Goal: Task Accomplishment & Management: Complete application form

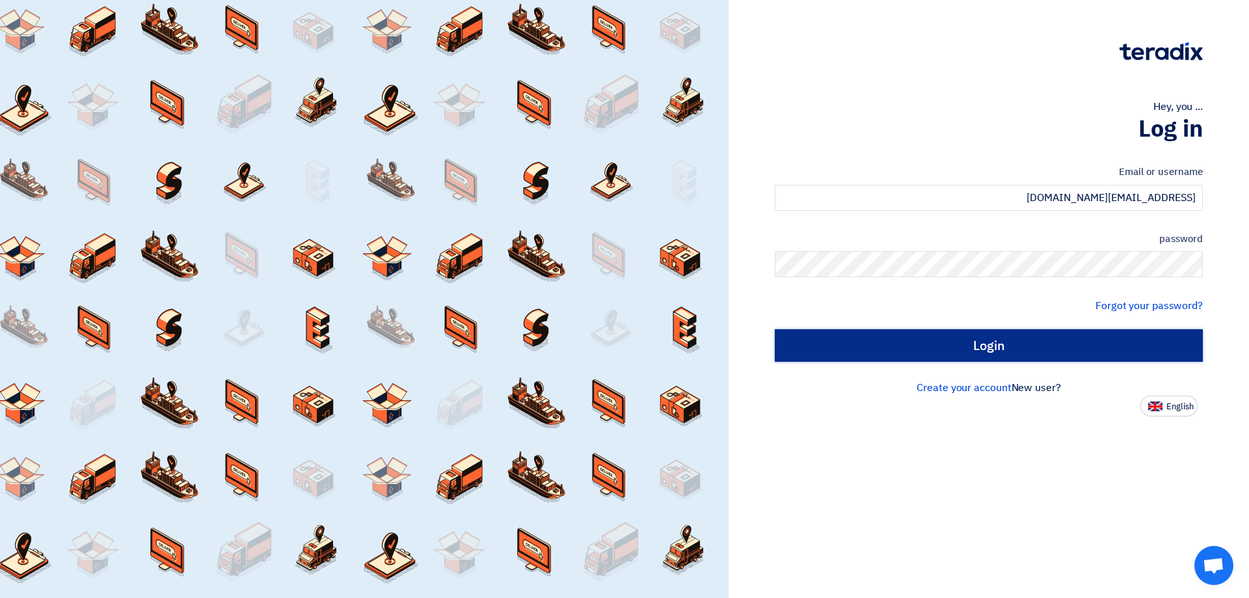
click at [980, 343] on input "Login" at bounding box center [989, 345] width 428 height 33
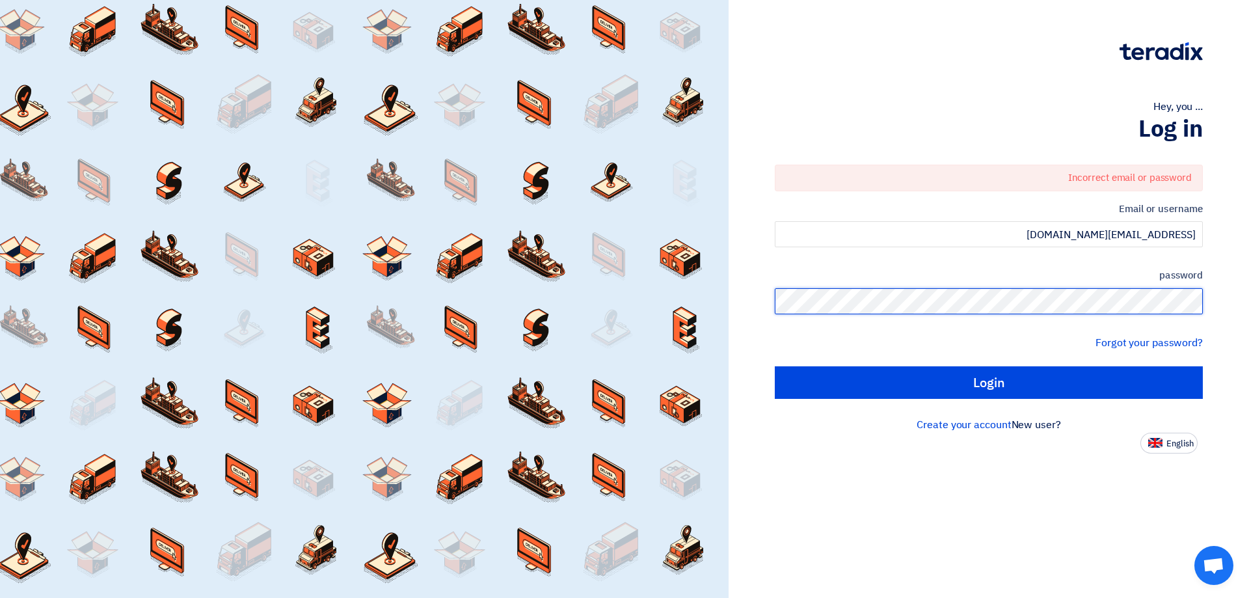
click at [1249, 299] on div "Hey, you ... Log in Incorrect email or password Email or username [EMAIL_ADDRES…" at bounding box center [989, 299] width 521 height 598
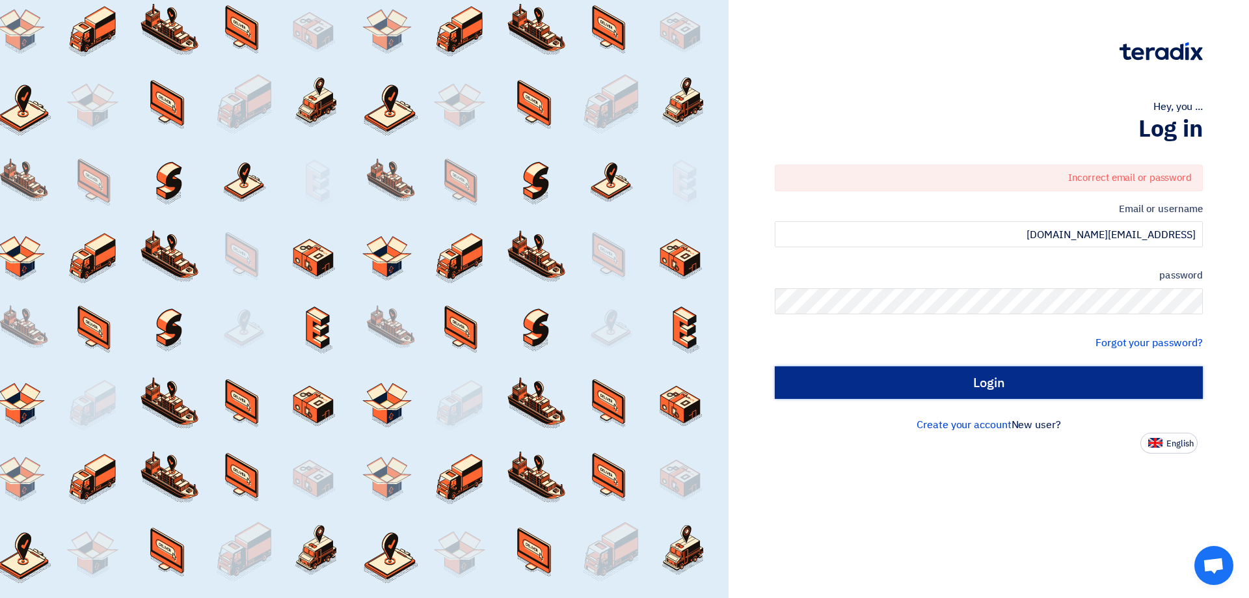
click at [1018, 383] on input "Login" at bounding box center [989, 382] width 428 height 33
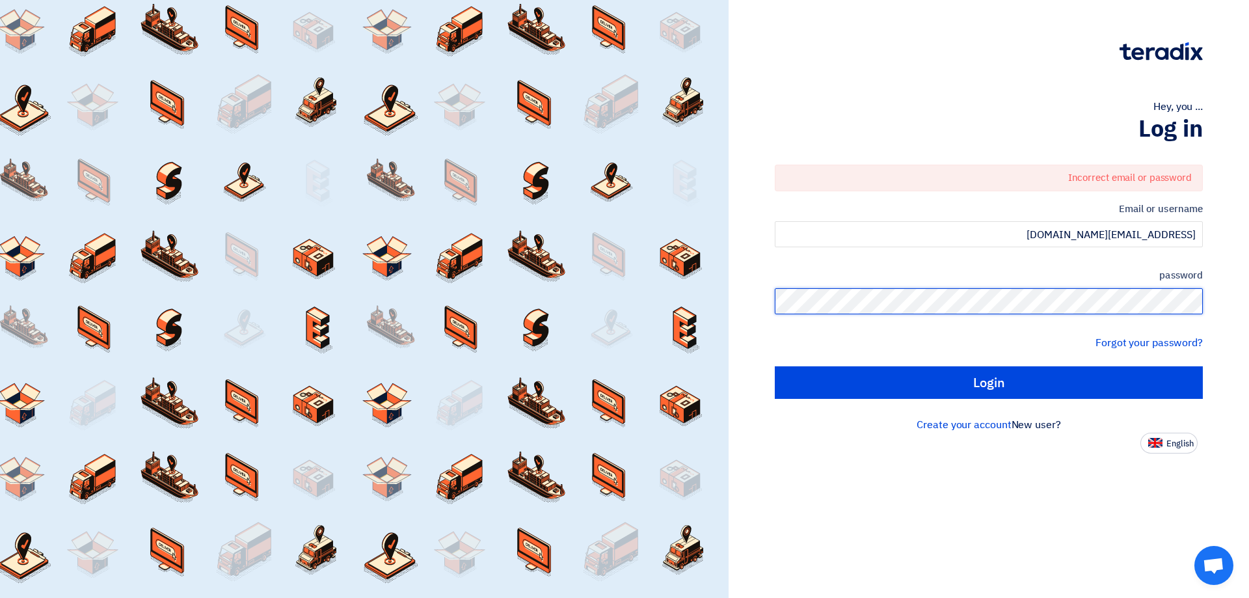
click at [1249, 301] on div "Hey, you ... Log in Incorrect email or password Email or username [EMAIL_ADDRES…" at bounding box center [989, 299] width 521 height 598
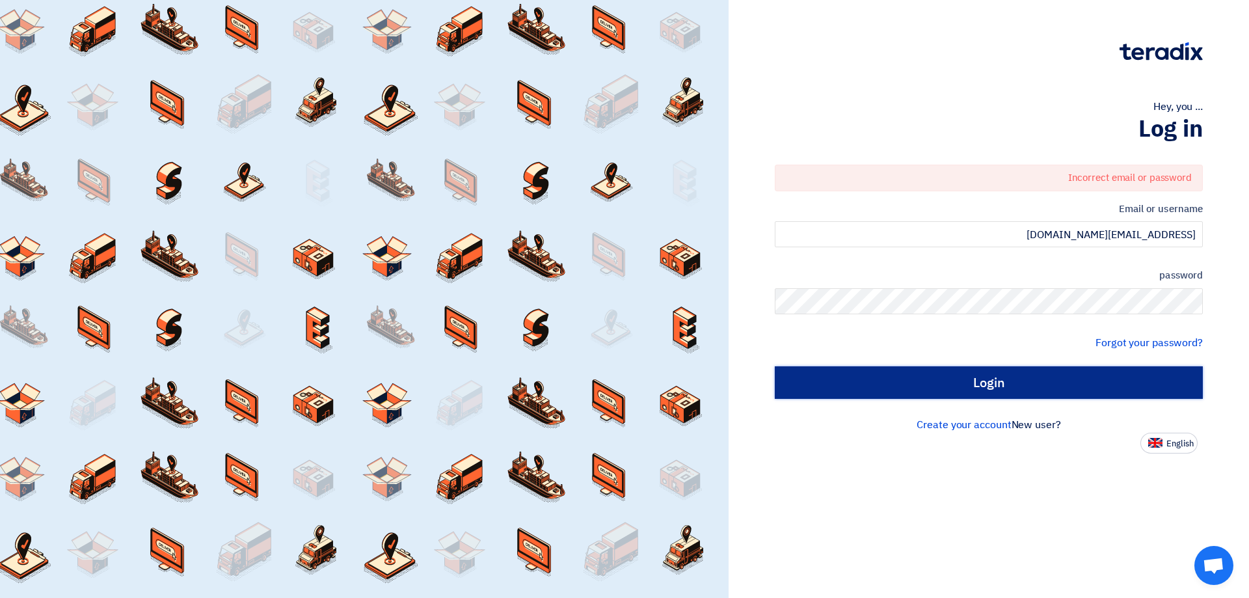
click at [1024, 383] on input "Login" at bounding box center [989, 382] width 428 height 33
type input "Sign in"
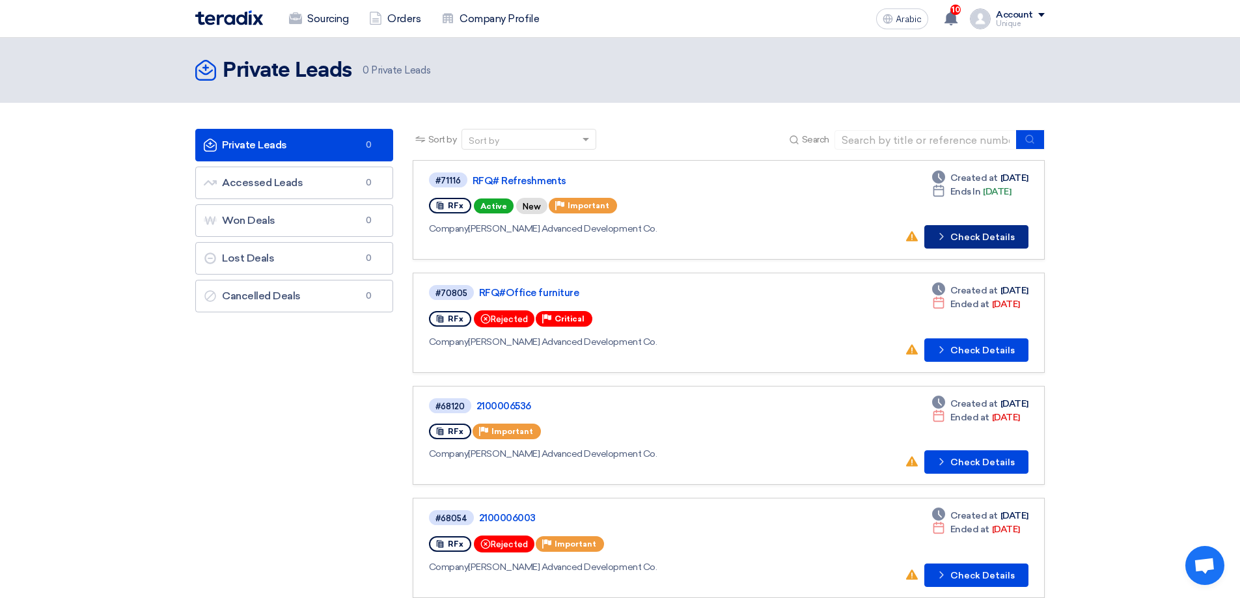
click at [955, 239] on font "Check Details" at bounding box center [982, 237] width 64 height 11
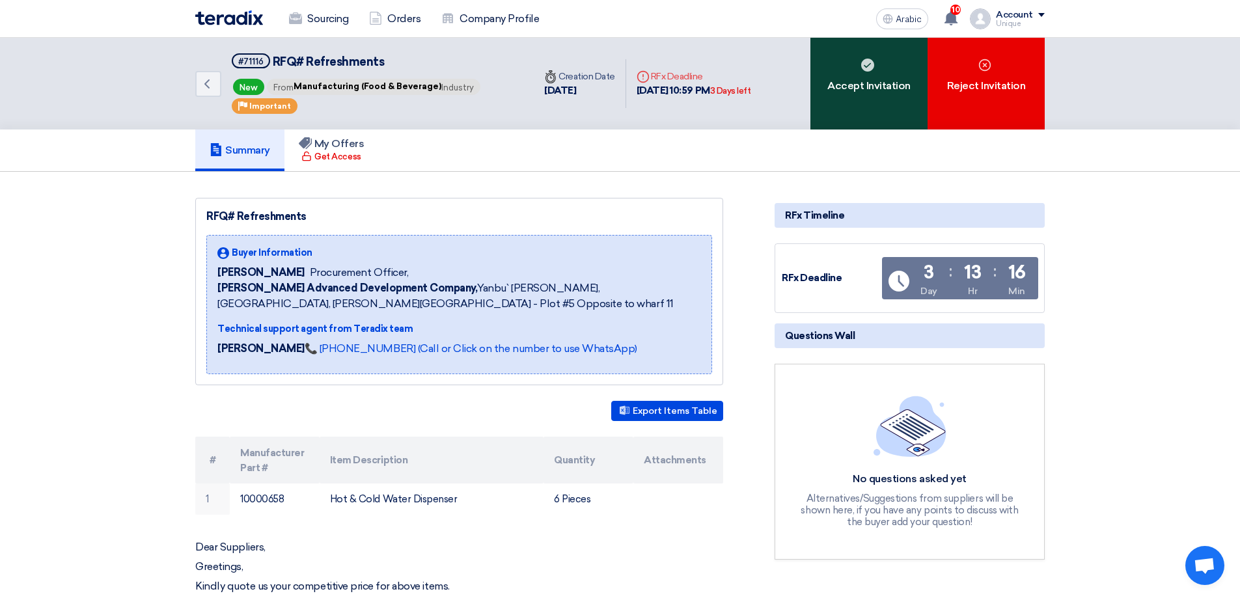
click at [846, 89] on font "Accept Invitation" at bounding box center [868, 85] width 83 height 12
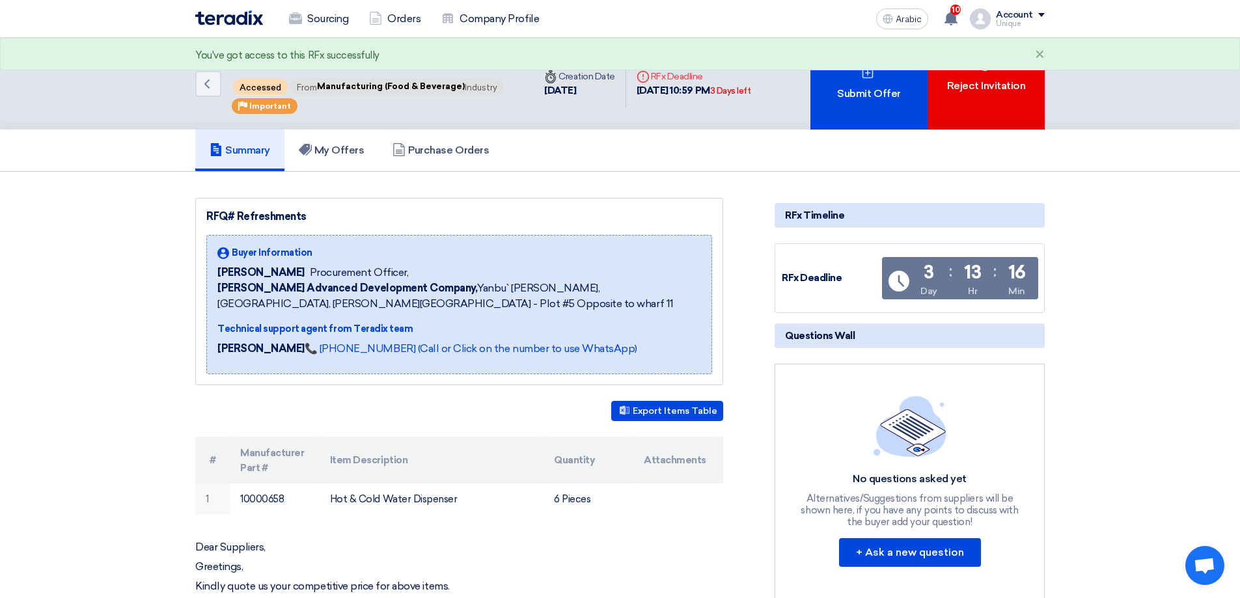
click at [848, 92] on font "Submit Offer" at bounding box center [868, 93] width 63 height 12
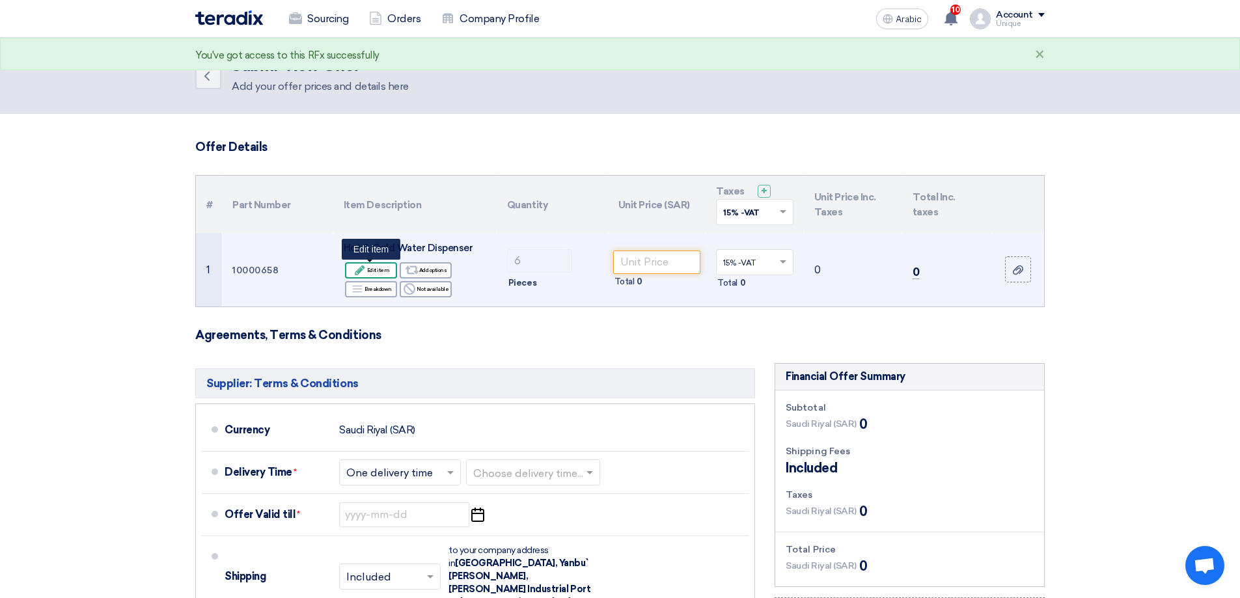
click at [385, 274] on font "Edit item" at bounding box center [378, 270] width 23 height 10
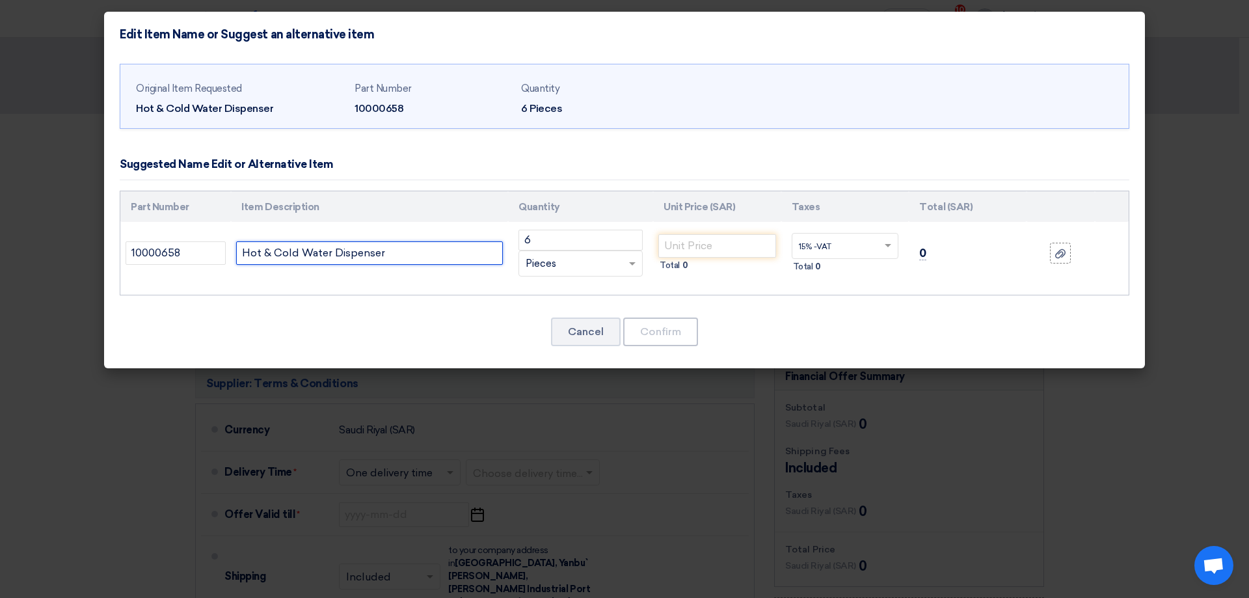
click at [400, 245] on input "Hot & Cold Water Dispenser" at bounding box center [369, 252] width 267 height 23
type input "Hot & Cold Water Dispenser Brand Panasonic"
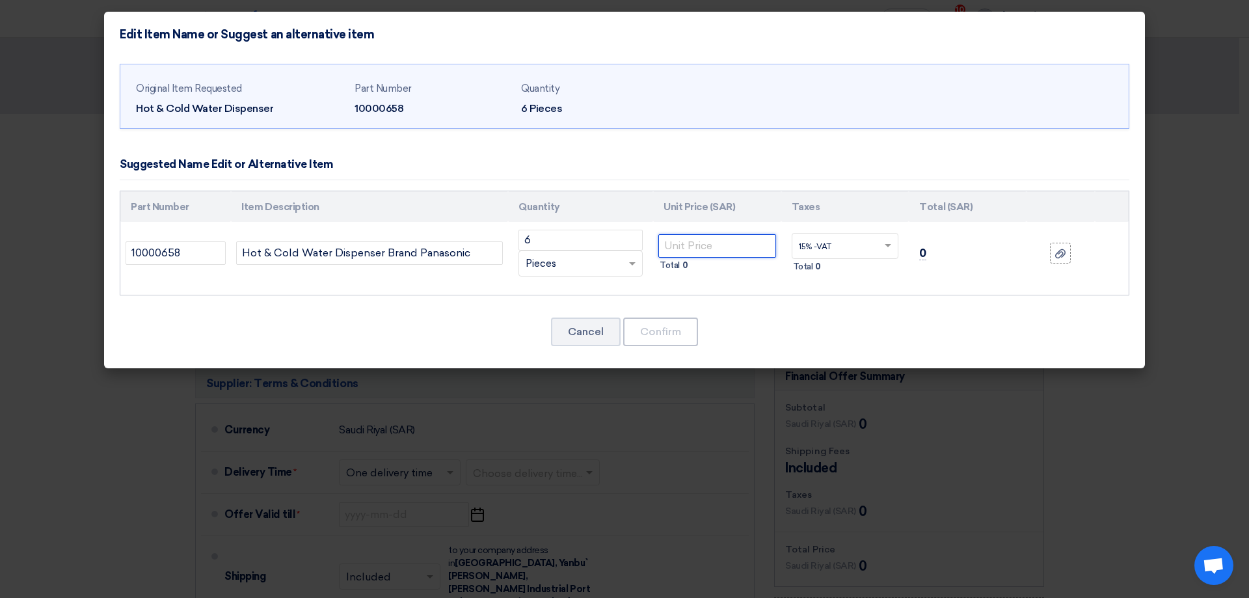
click at [676, 253] on input "number" at bounding box center [717, 245] width 118 height 23
type input "700"
click at [822, 305] on div "Original Item Requested Hot & Cold Water Dispenser Part Number 10000658 Quantit…" at bounding box center [624, 213] width 1041 height 312
click at [688, 326] on button "Confirm" at bounding box center [660, 332] width 75 height 29
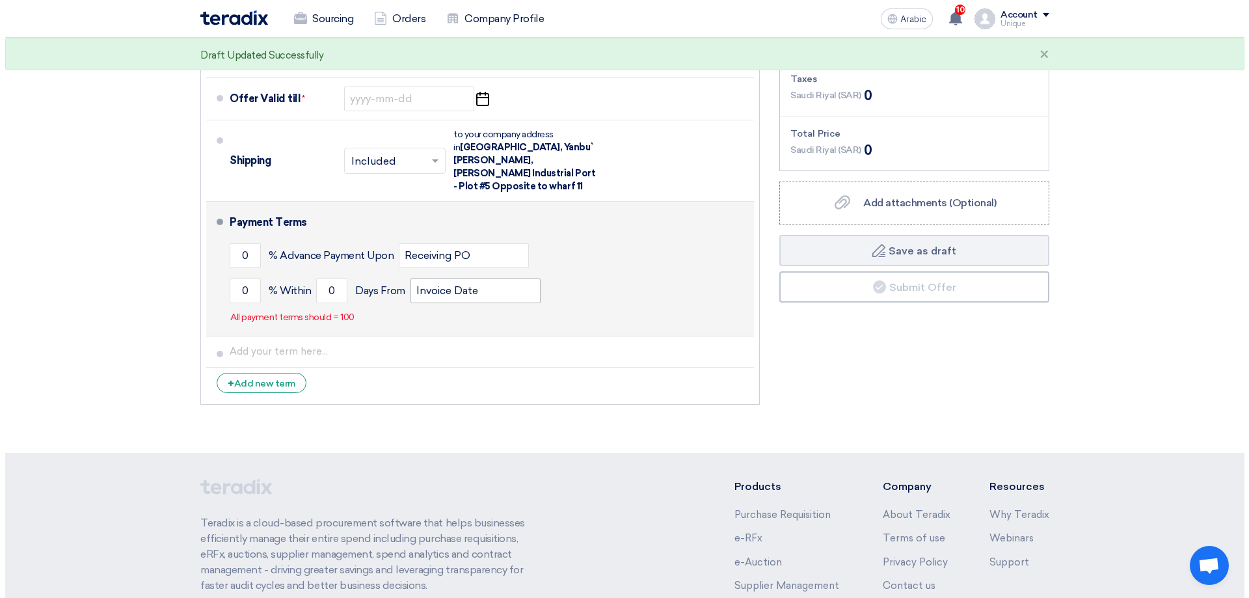
scroll to position [325, 0]
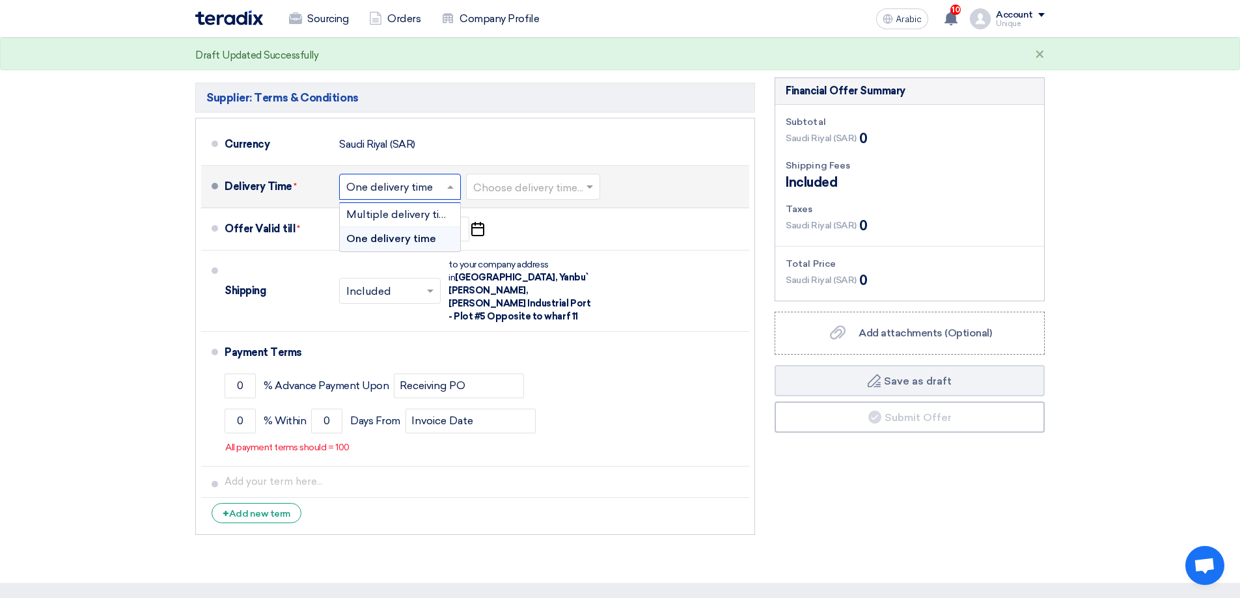
click at [424, 192] on input "text" at bounding box center [400, 187] width 109 height 19
click at [425, 192] on input "text" at bounding box center [400, 187] width 109 height 19
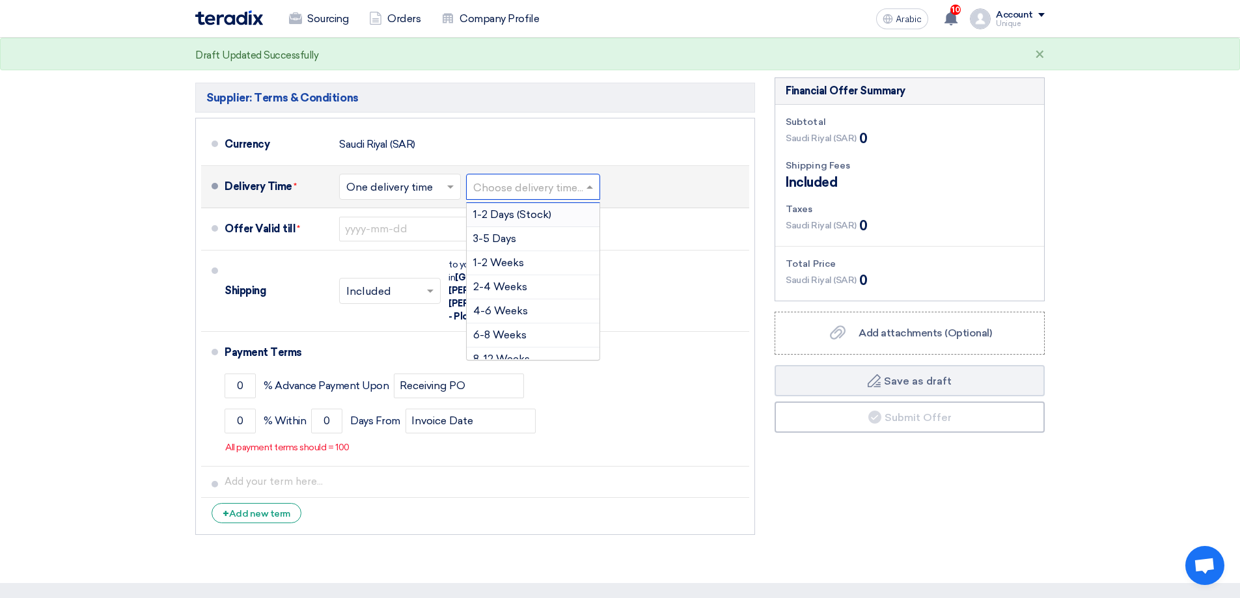
click at [507, 182] on input "text" at bounding box center [533, 187] width 121 height 19
click at [500, 211] on font "1-2 Days (Stock)" at bounding box center [512, 214] width 78 height 12
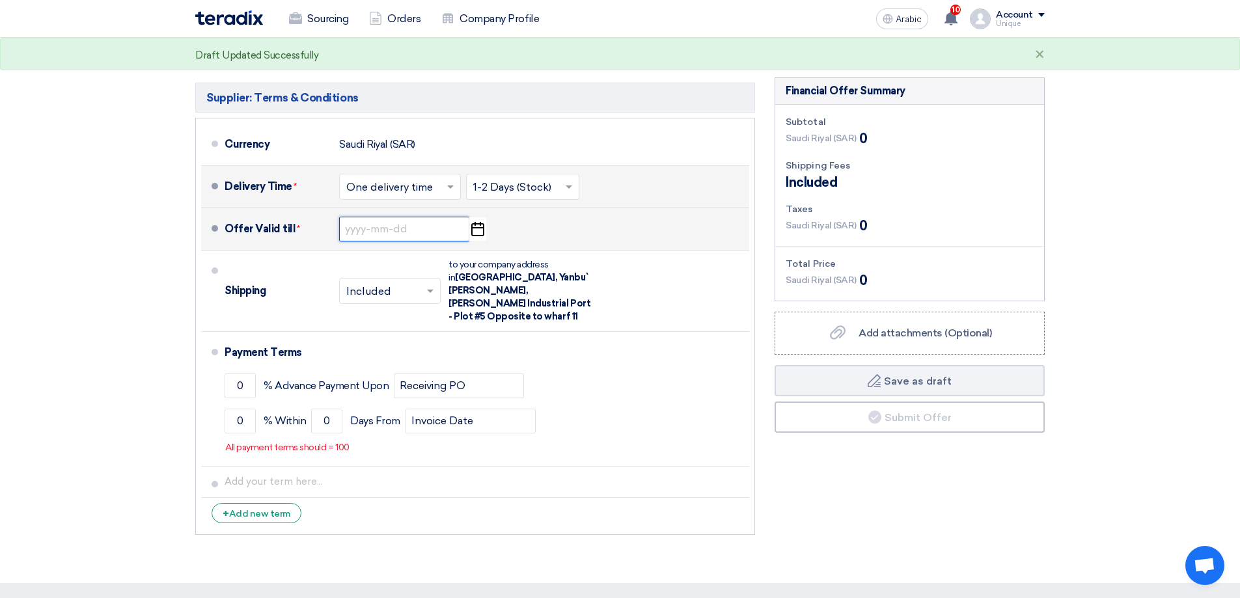
click at [364, 238] on input at bounding box center [404, 229] width 130 height 25
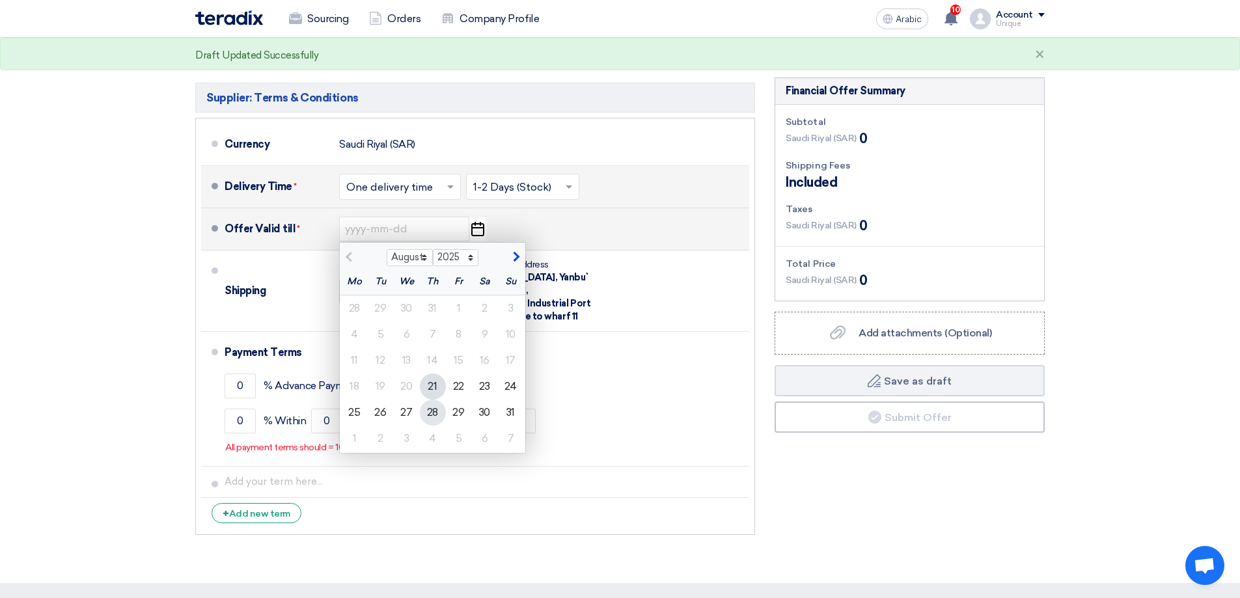
click at [430, 411] on font "28" at bounding box center [432, 412] width 11 height 12
type input "[DATE]"
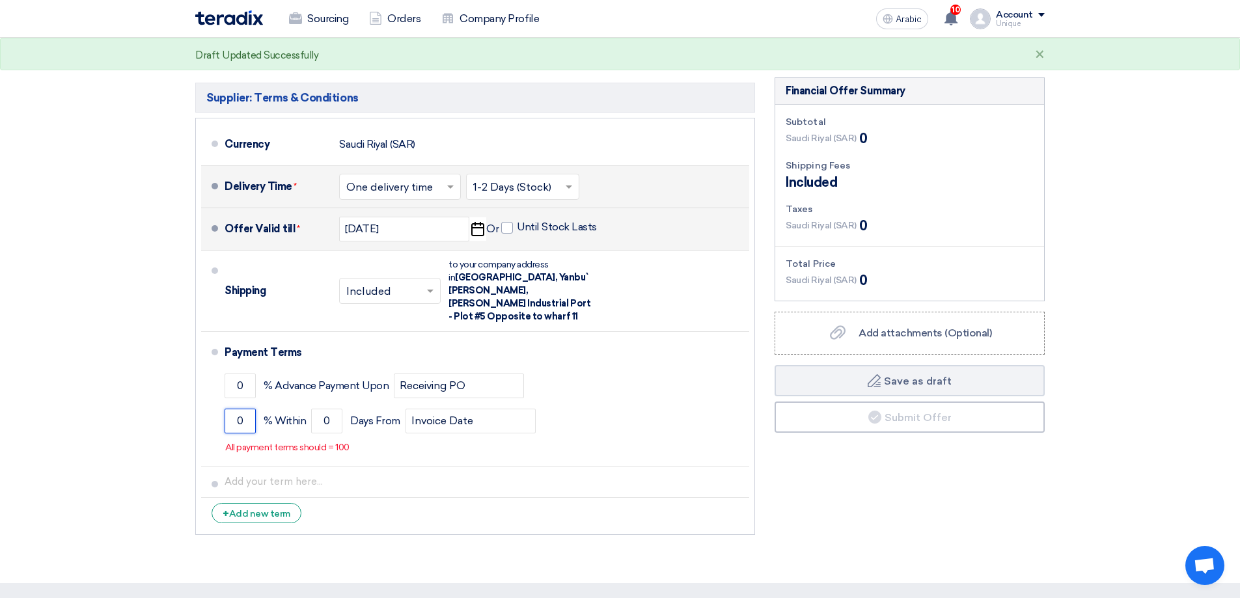
drag, startPoint x: 247, startPoint y: 408, endPoint x: 130, endPoint y: 381, distance: 120.1
click at [141, 393] on section "Offer Details # Part Number Item Description Quantity Unit Price (SAR) Taxes + …" at bounding box center [620, 186] width 1240 height 794
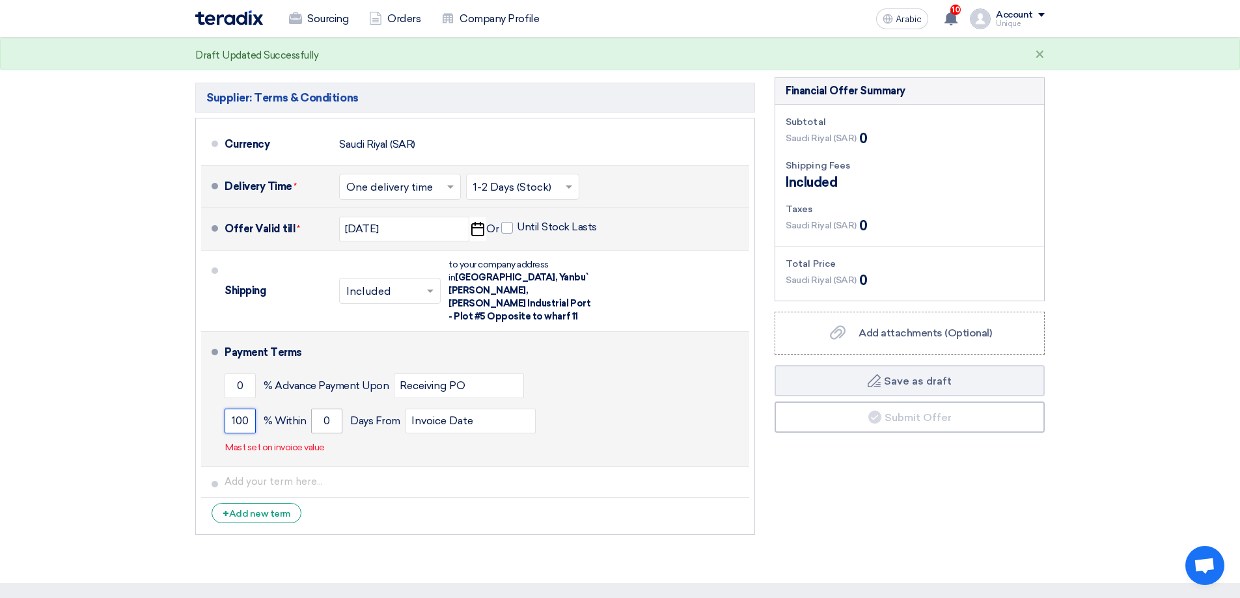
type input "100"
drag, startPoint x: 333, startPoint y: 405, endPoint x: 290, endPoint y: 409, distance: 43.1
click at [292, 410] on div "100 % [DATE] From Invoice Date" at bounding box center [483, 420] width 519 height 35
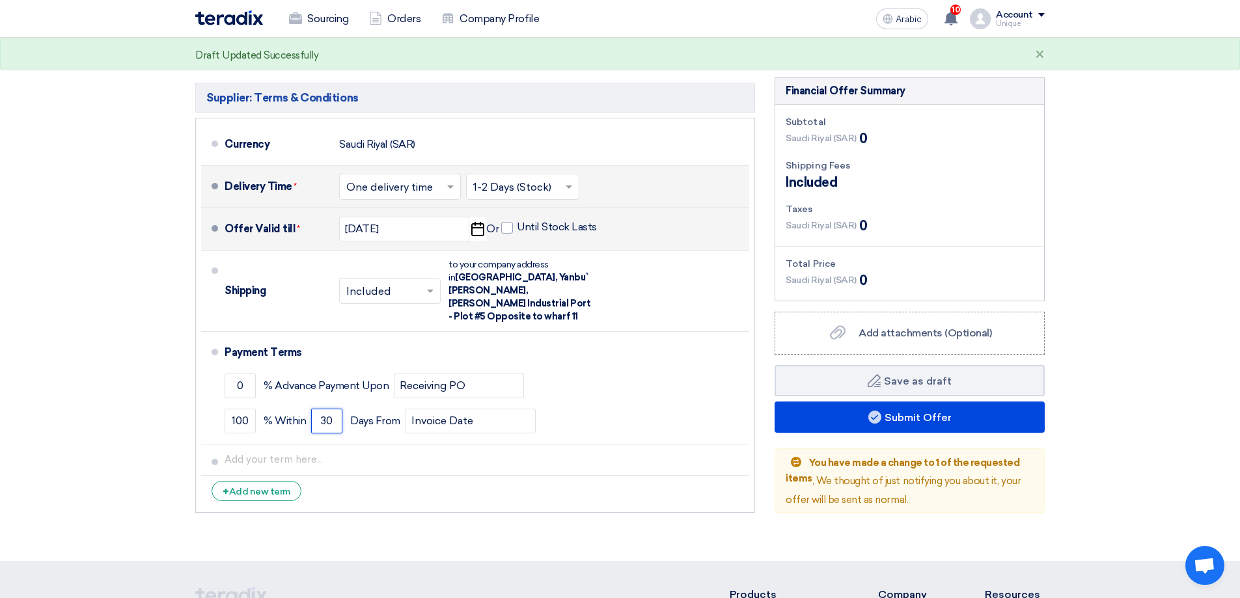
type input "30"
click at [415, 482] on li "+ Add new term" at bounding box center [475, 491] width 548 height 31
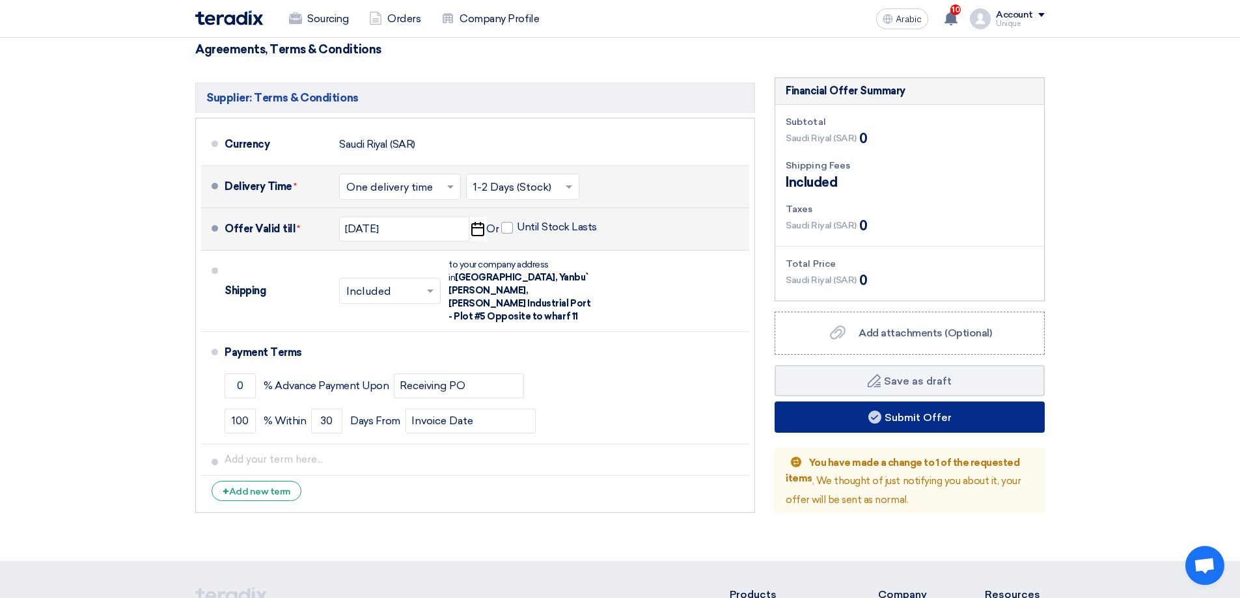
click at [871, 430] on button "Submit Offer" at bounding box center [909, 416] width 270 height 31
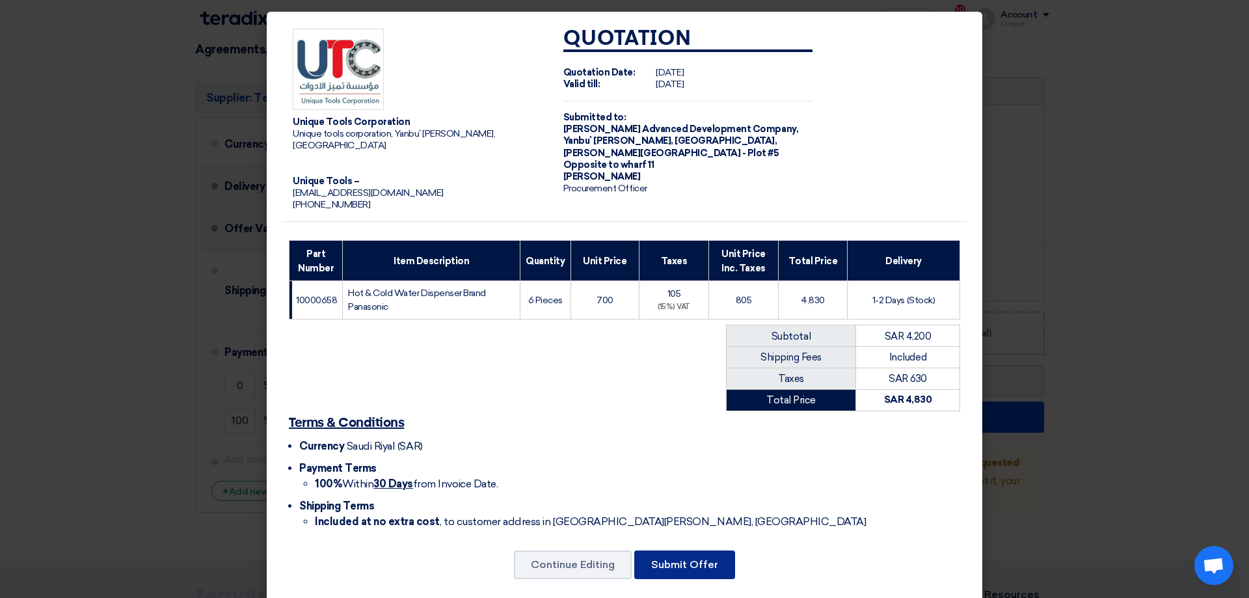
click at [653, 558] on font "Submit Offer" at bounding box center [684, 564] width 67 height 12
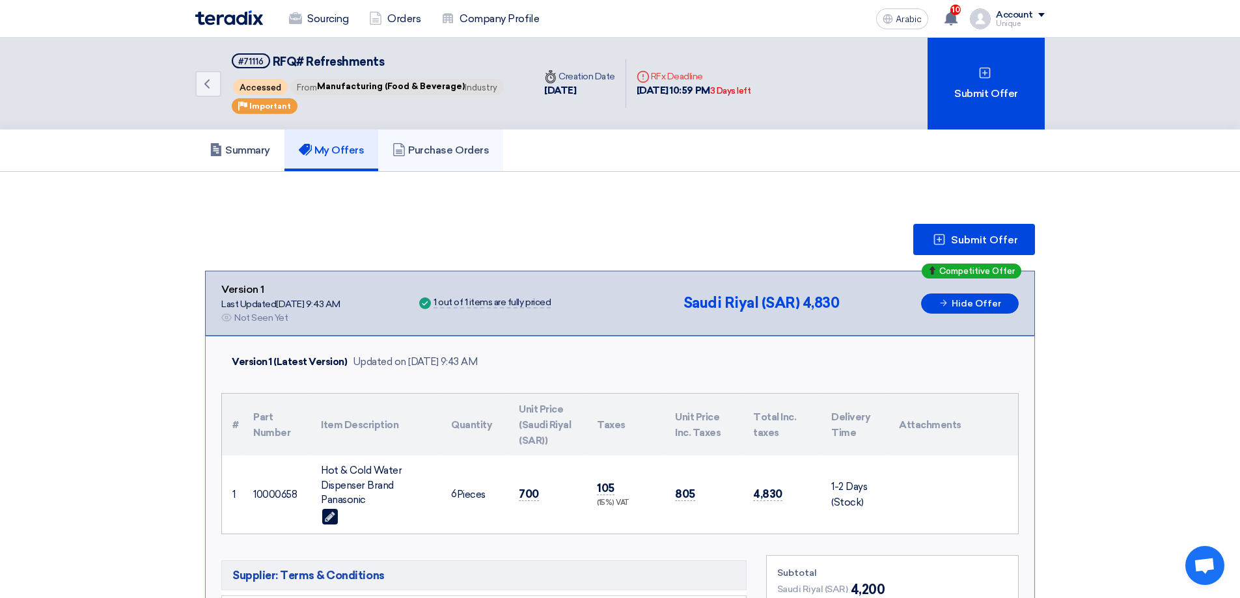
click at [429, 148] on font "Purchase Orders" at bounding box center [448, 150] width 81 height 12
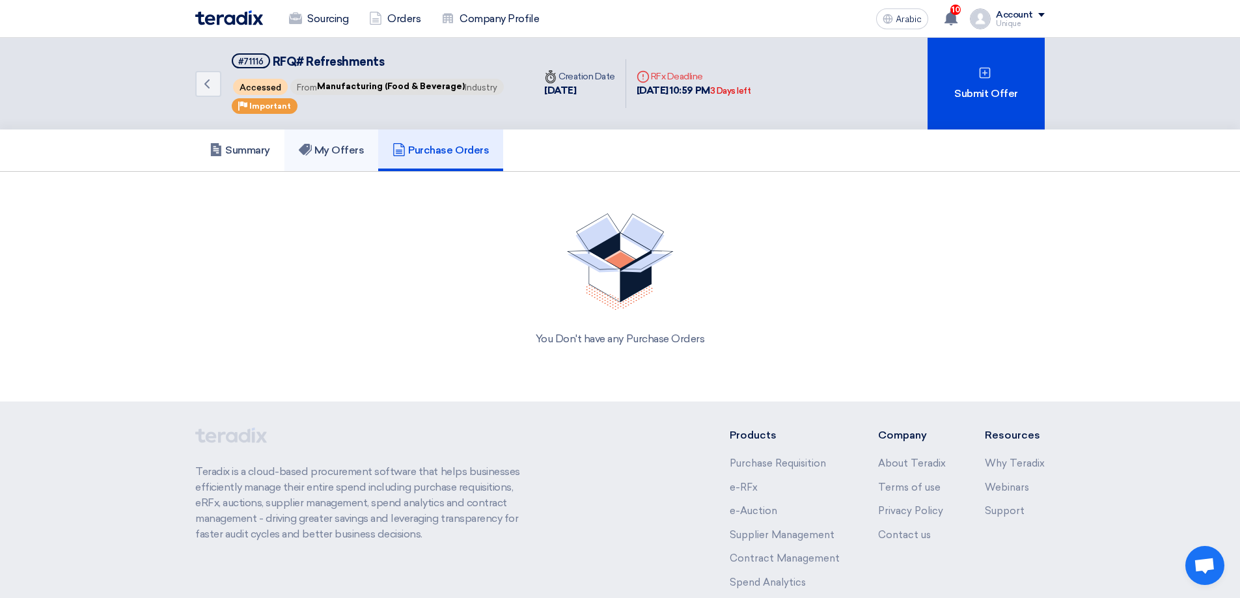
click at [346, 154] on font "My Offers" at bounding box center [339, 150] width 50 height 12
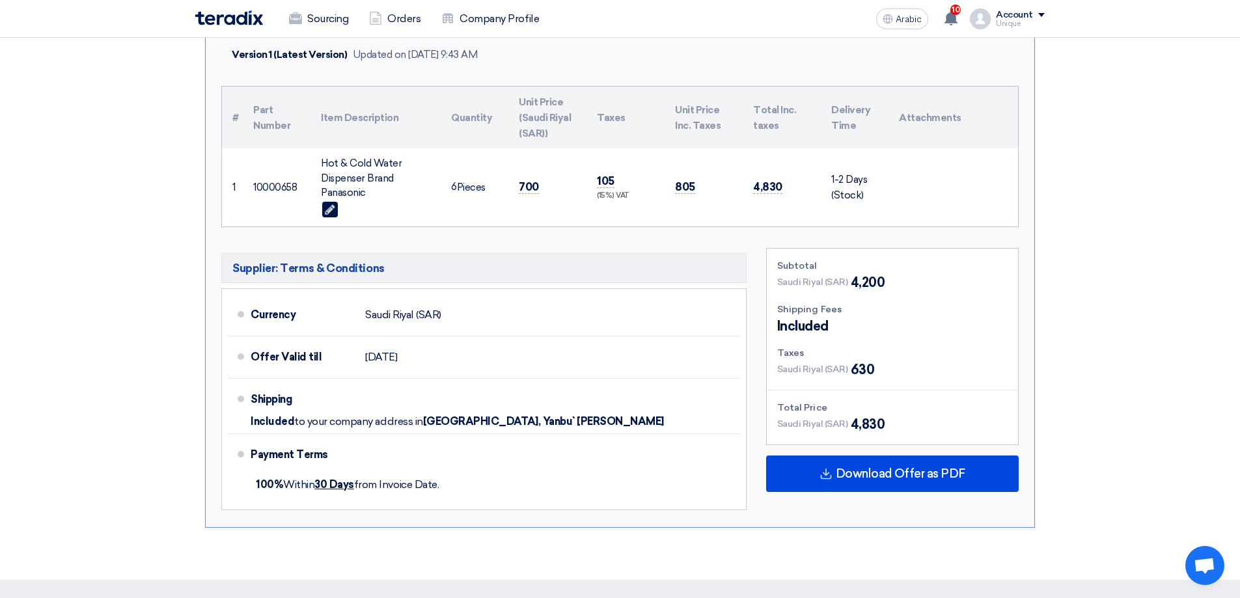
scroll to position [325, 0]
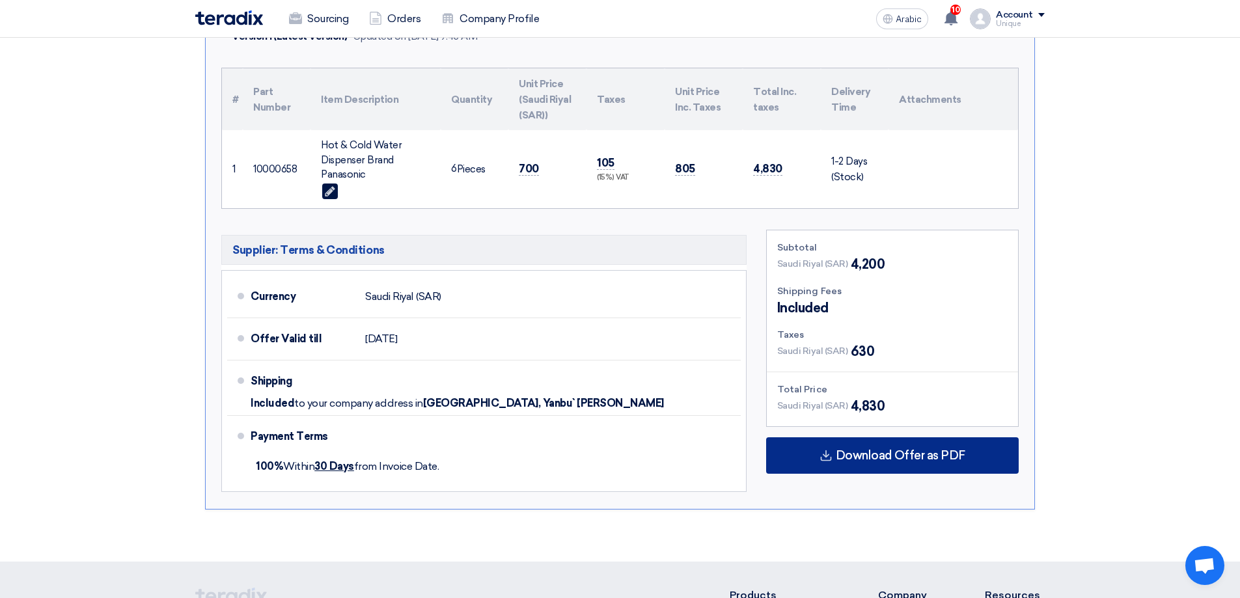
click at [891, 454] on font "Download Offer as PDF" at bounding box center [899, 455] width 129 height 14
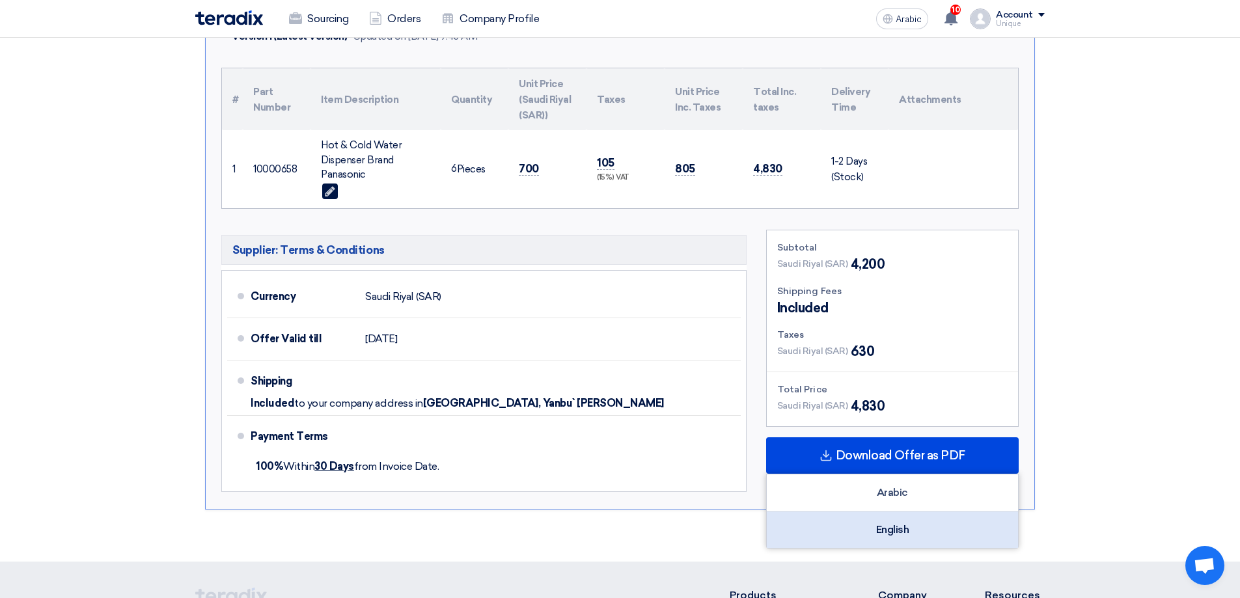
click at [870, 532] on div "English" at bounding box center [891, 529] width 251 height 36
